Goal: Navigation & Orientation: Find specific page/section

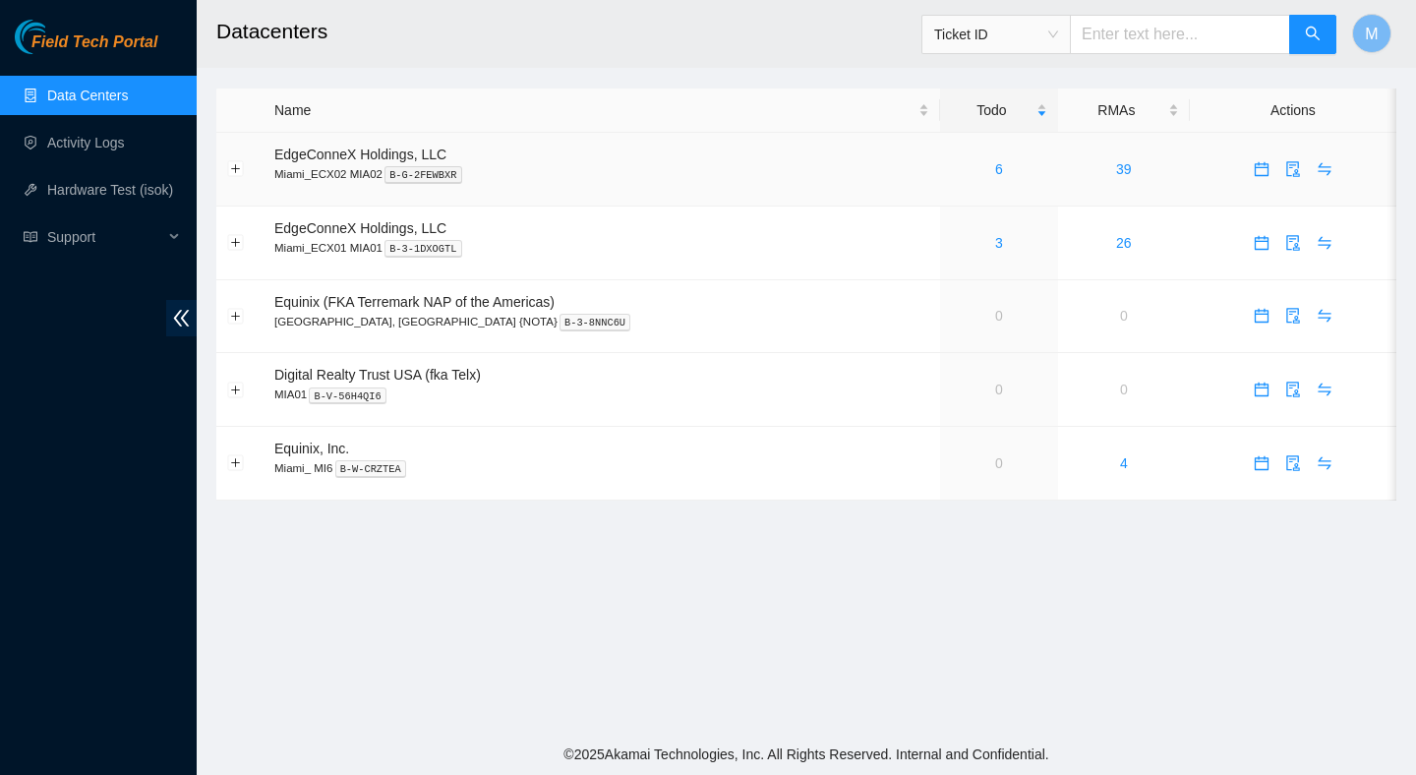
click at [959, 169] on div "6" at bounding box center [999, 169] width 96 height 22
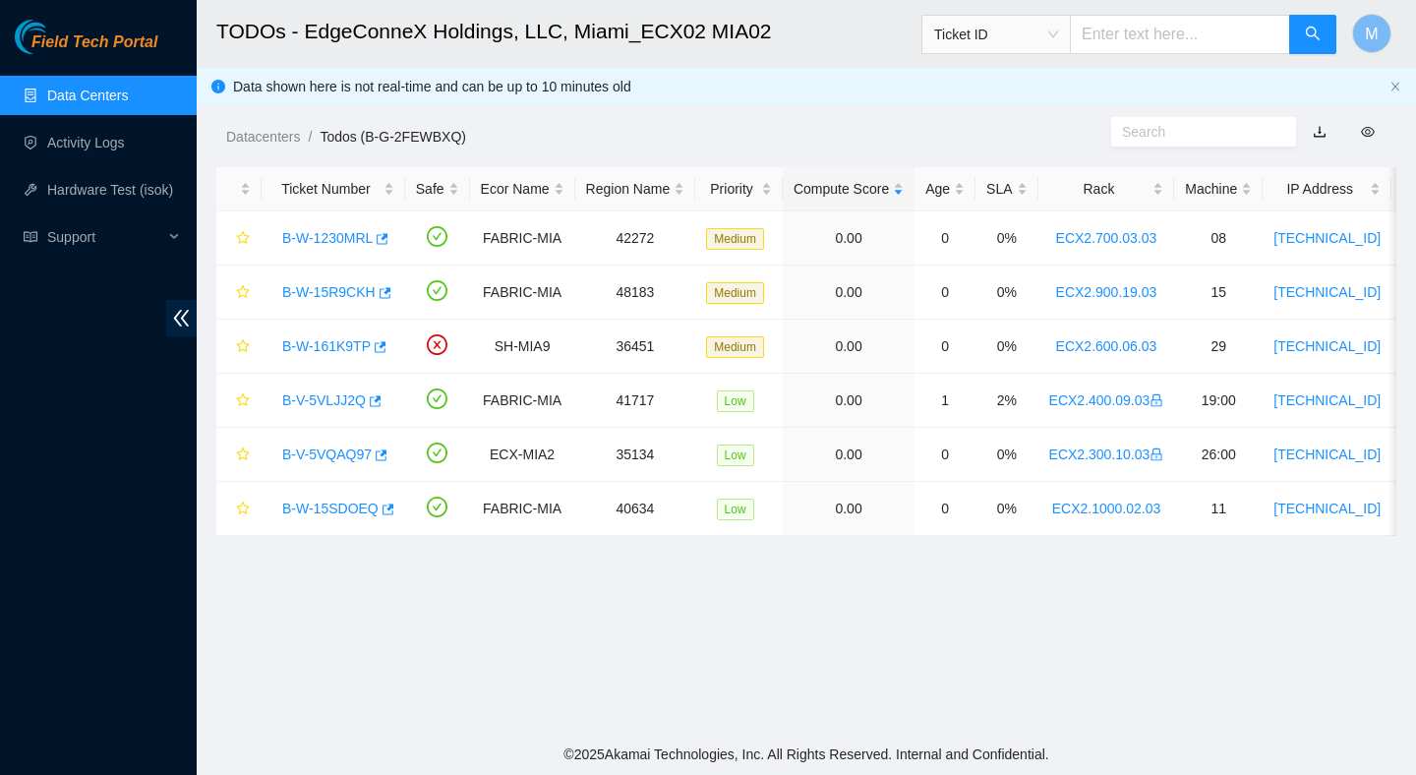
click at [99, 101] on link "Data Centers" at bounding box center [87, 96] width 81 height 16
